Goal: Task Accomplishment & Management: Manage account settings

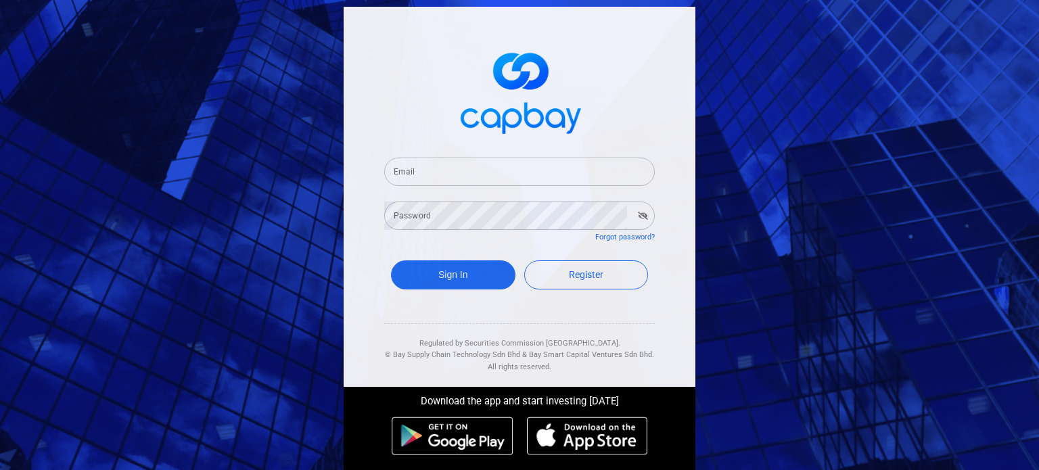
click at [549, 165] on input "Email" at bounding box center [519, 172] width 271 height 28
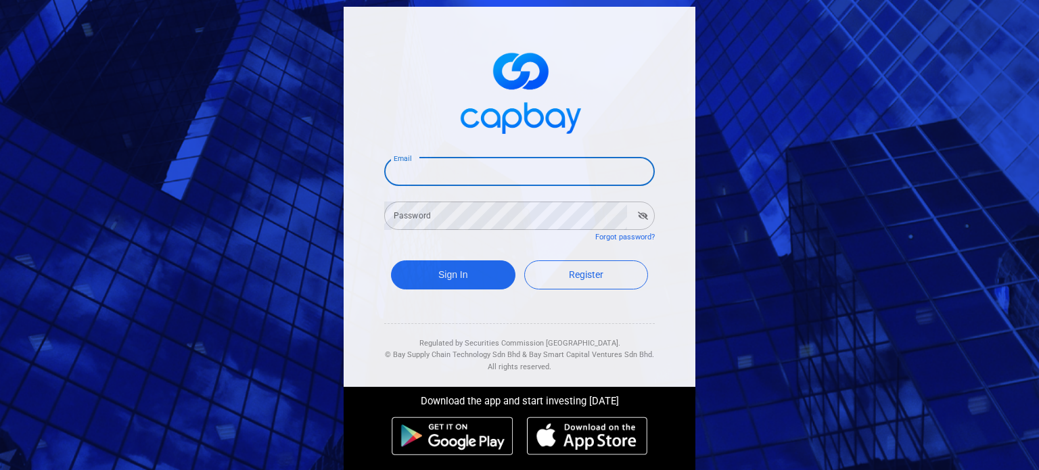
type input "[EMAIL_ADDRESS][DOMAIN_NAME]"
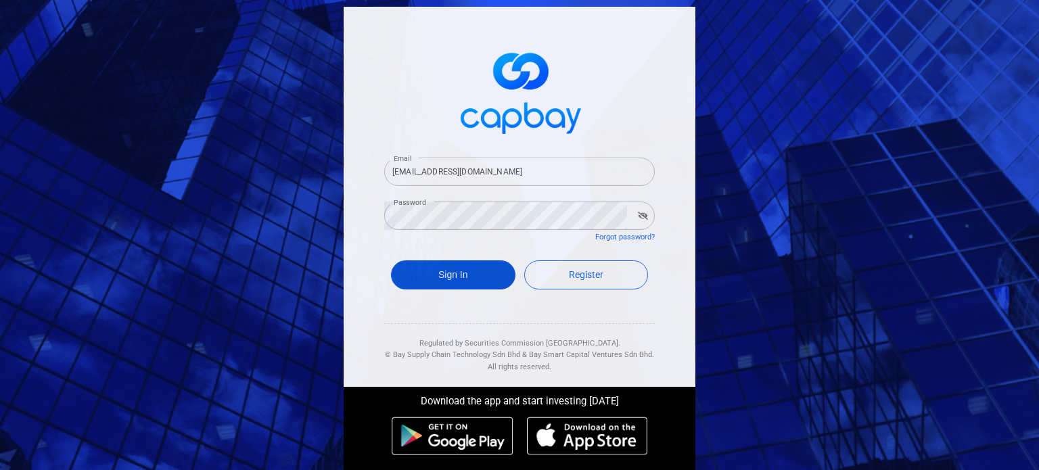
click at [498, 272] on button "Sign In" at bounding box center [453, 275] width 125 height 29
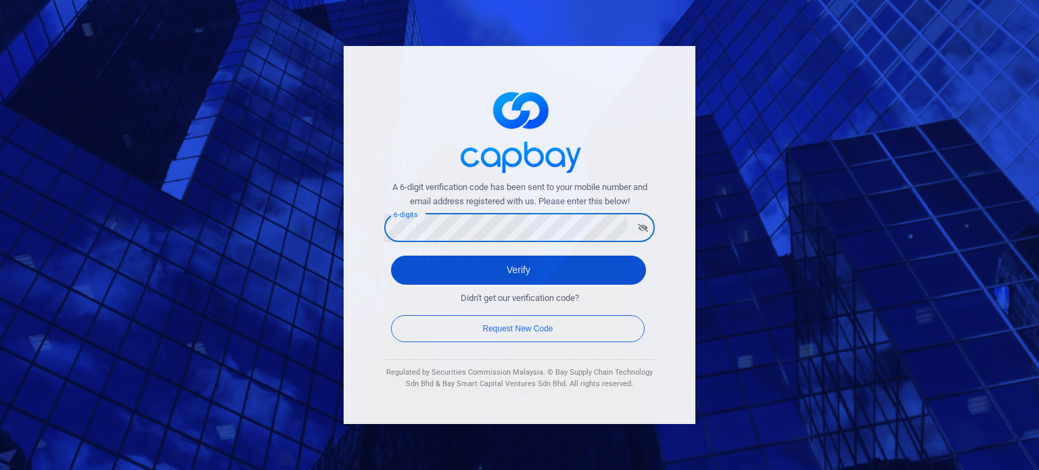
click at [493, 275] on button "Verify" at bounding box center [518, 270] width 255 height 29
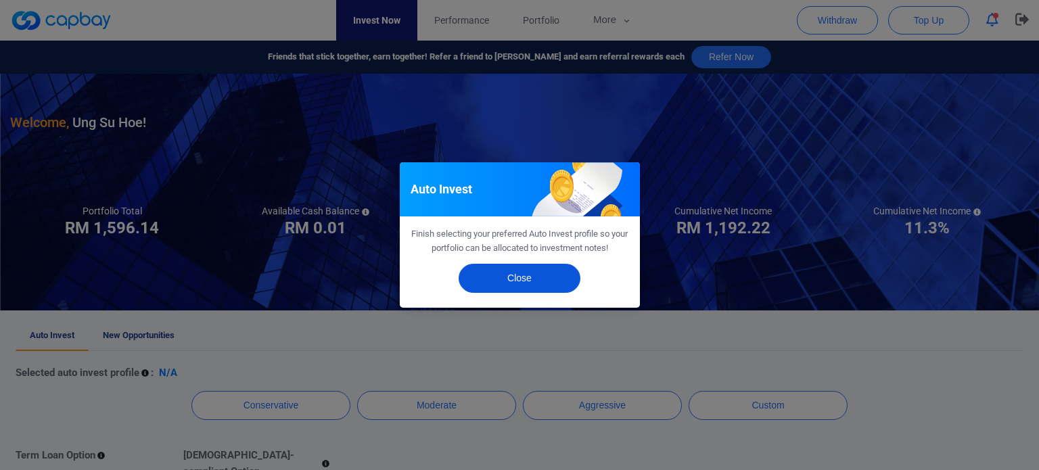
click at [507, 286] on button "Close" at bounding box center [520, 278] width 122 height 29
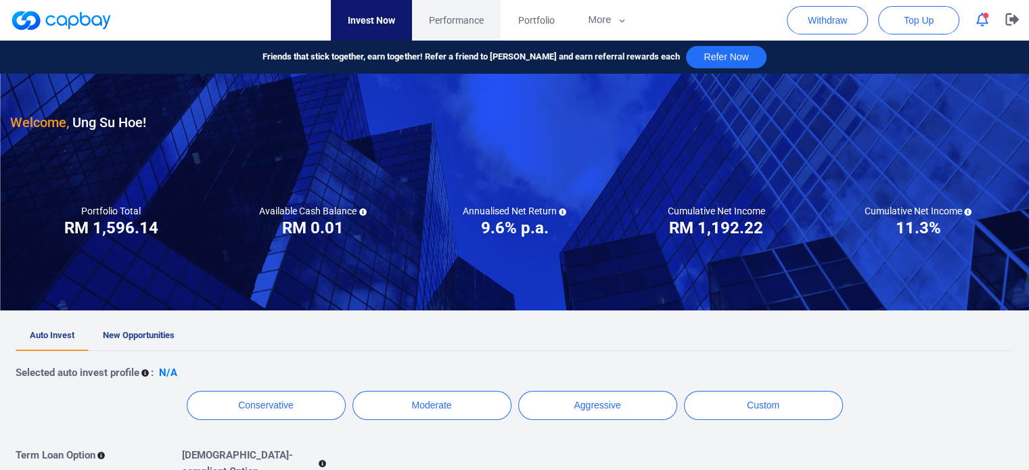
click at [449, 16] on span "Performance" at bounding box center [456, 20] width 55 height 15
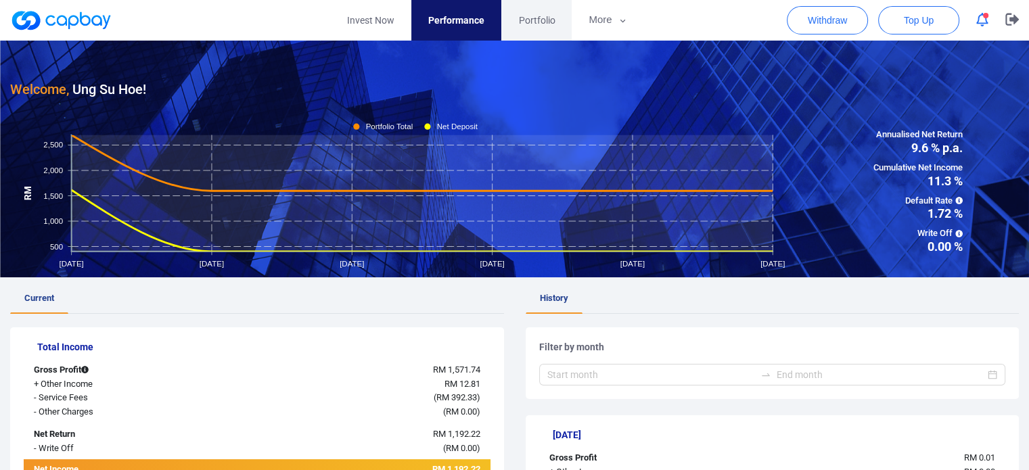
click at [542, 27] on span "Portfolio" at bounding box center [536, 20] width 37 height 15
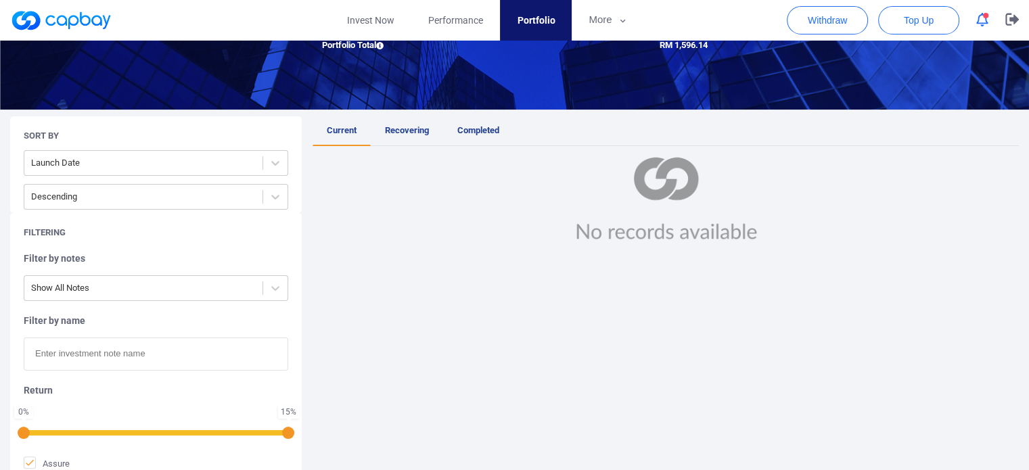
scroll to position [203, 0]
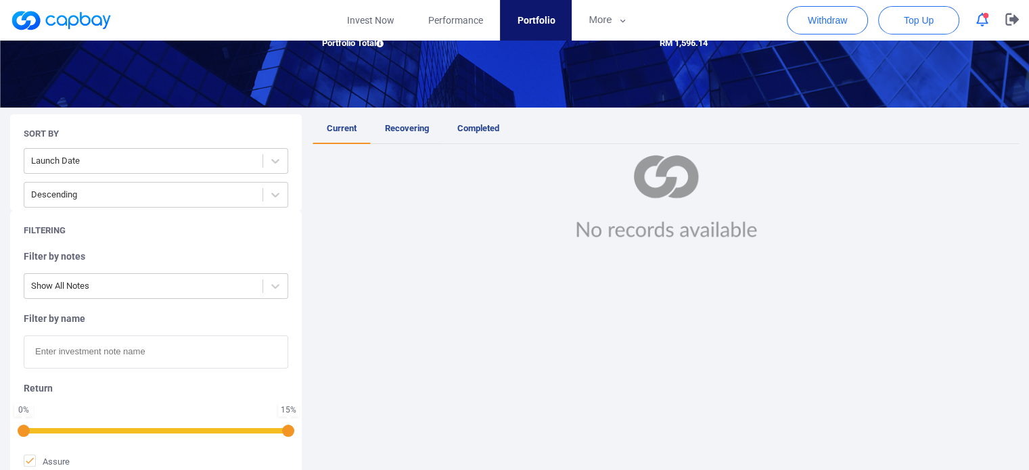
click at [410, 126] on span "Recovering" at bounding box center [407, 128] width 44 height 10
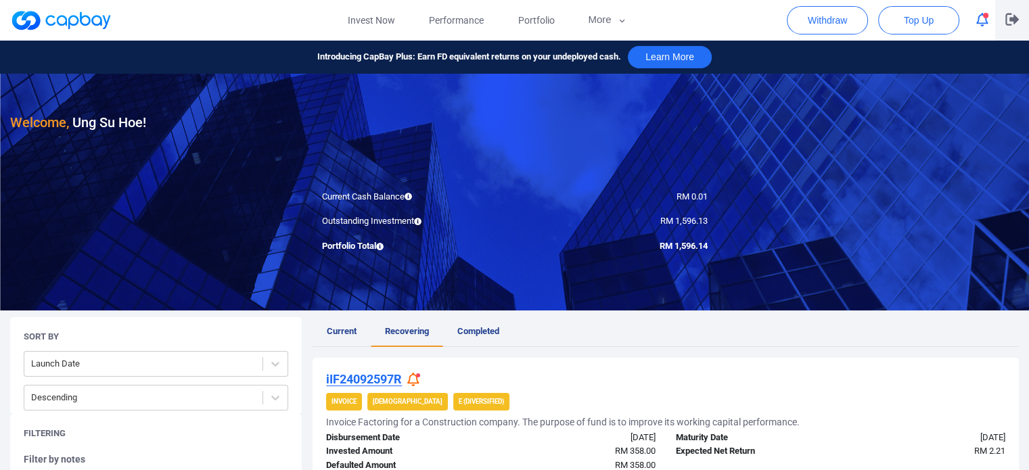
click at [1012, 16] on icon "button" at bounding box center [1013, 19] width 14 height 13
